Goal: Task Accomplishment & Management: Manage account settings

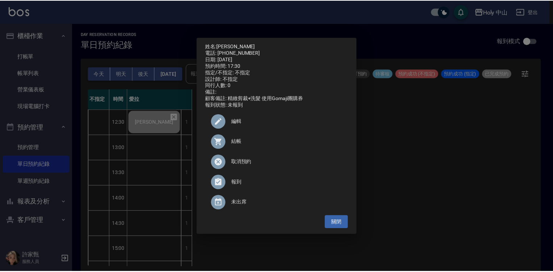
scroll to position [254, 0]
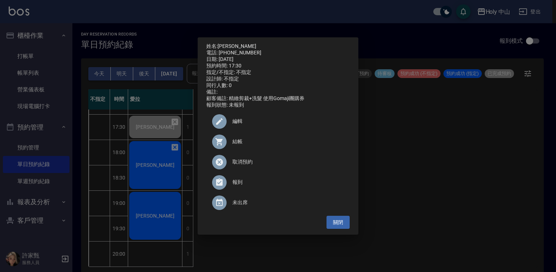
click at [444, 183] on div "姓名: 江承融 電話: 0921891466 日期: 2025/10/11 預約時間: 17:30 指定/不指定: 不指定 設計師: 不指定 同行人數: 0 …" at bounding box center [278, 136] width 556 height 272
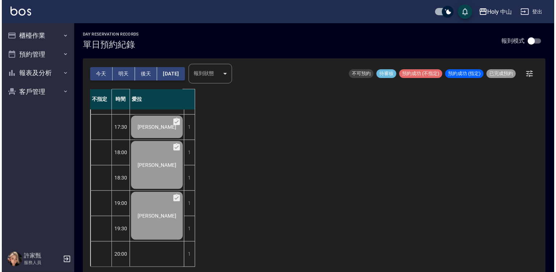
scroll to position [254, 0]
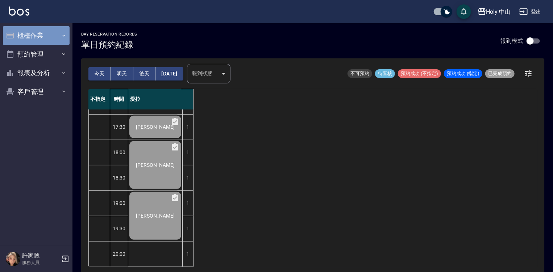
click at [22, 34] on button "櫃檯作業" at bounding box center [36, 35] width 67 height 19
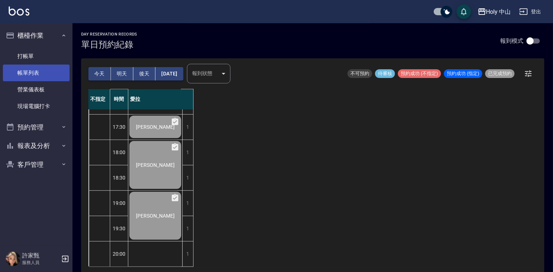
click at [47, 70] on link "帳單列表" at bounding box center [36, 72] width 67 height 17
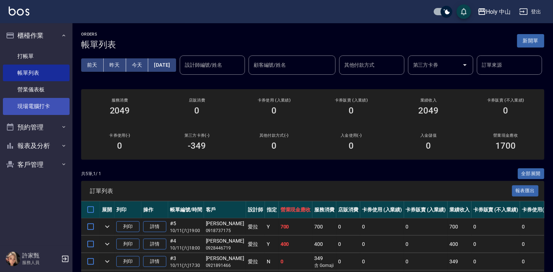
click at [51, 106] on link "現場電腦打卡" at bounding box center [36, 106] width 67 height 17
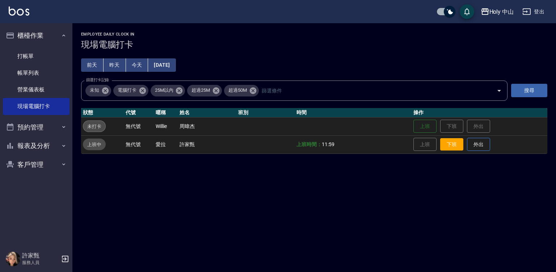
click at [455, 144] on button "下班" at bounding box center [451, 144] width 23 height 13
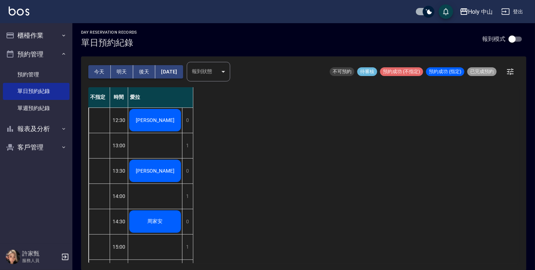
scroll to position [74, 0]
